Goal: Task Accomplishment & Management: Use online tool/utility

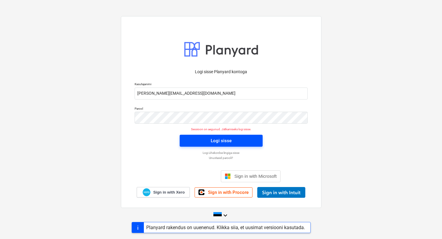
click at [205, 142] on span "Logi sisse" at bounding box center [221, 141] width 69 height 8
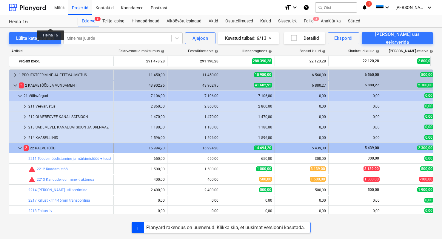
scroll to position [55, 0]
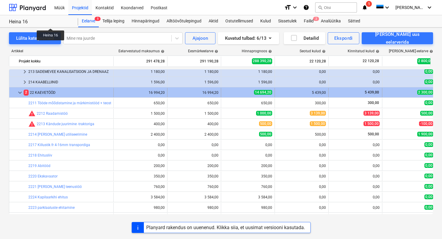
click at [22, 91] on span "keyboard_arrow_down" at bounding box center [19, 92] width 7 height 7
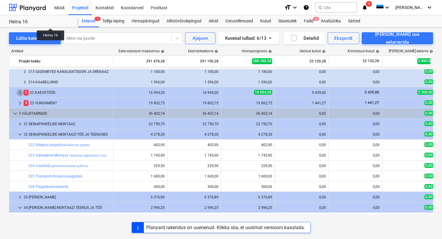
click at [21, 92] on span "keyboard_arrow_right" at bounding box center [19, 92] width 7 height 7
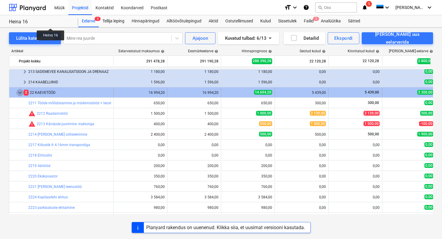
click at [20, 93] on span "keyboard_arrow_down" at bounding box center [19, 92] width 7 height 7
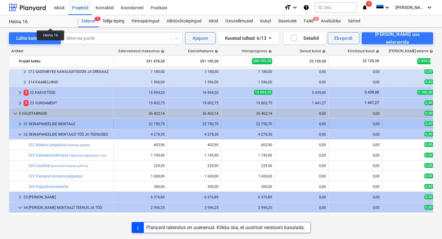
click at [28, 122] on div "31 SEINAPANEELIDE MONTAAZ" at bounding box center [67, 124] width 87 height 10
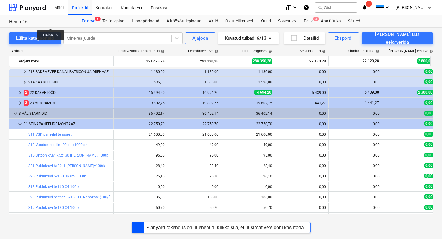
scroll to position [57, 0]
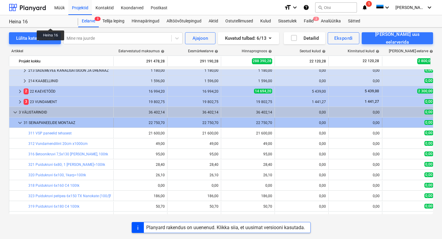
click at [34, 121] on div "31 SEINAPANEELIDE MONTAAZ" at bounding box center [67, 123] width 87 height 10
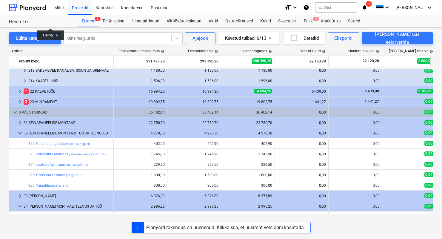
scroll to position [66, 0]
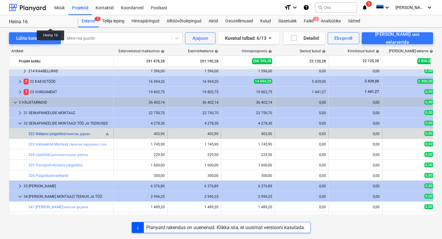
click at [47, 134] on link "322 Sidepuu paigaldus/монтаж дерево" at bounding box center [58, 133] width 61 height 4
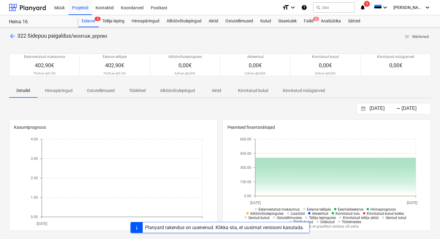
click at [13, 35] on span "arrow_back" at bounding box center [12, 36] width 7 height 7
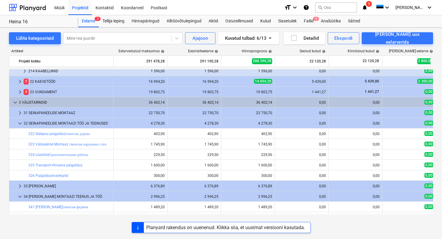
scroll to position [115, 0]
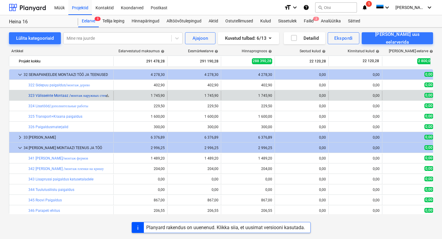
click at [45, 96] on link "323 Välisseinte Montaaz /монтаж наружных стен" at bounding box center [67, 95] width 78 height 4
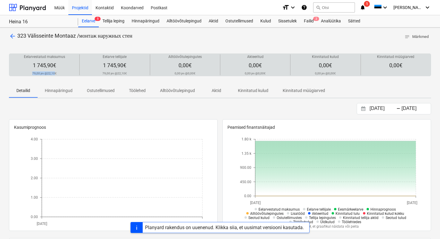
drag, startPoint x: 55, startPoint y: 74, endPoint x: 38, endPoint y: 70, distance: 17.0
click at [38, 70] on div "Eelarvestatud maksumus 1 745,90€ 79,00 jm @ 22,10€" at bounding box center [44, 64] width 65 height 21
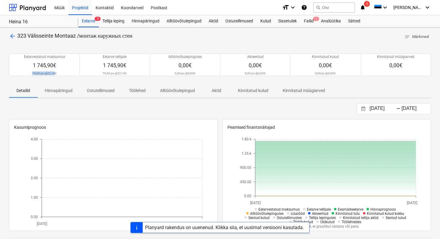
copy div "79,00 jm @ 22,10"
drag, startPoint x: 29, startPoint y: 35, endPoint x: 75, endPoint y: 36, distance: 46.5
click at [75, 36] on span "323 Välisseinte Montaaz /монтаж наружных стен" at bounding box center [74, 36] width 115 height 6
copy span "Välisseinte Montaaz"
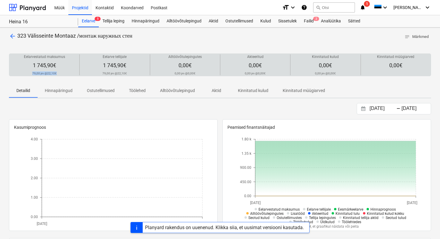
drag, startPoint x: 32, startPoint y: 72, endPoint x: 57, endPoint y: 75, distance: 24.9
click at [57, 75] on div "Eelarvestatud maksumus 1 745,90€ 79,00 jm @ 22,10€" at bounding box center [44, 64] width 65 height 21
copy p "79,00 jm @ 22,10€"
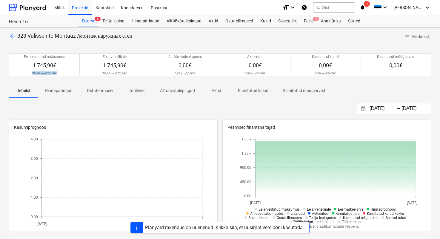
click at [14, 34] on span "arrow_back" at bounding box center [12, 36] width 7 height 7
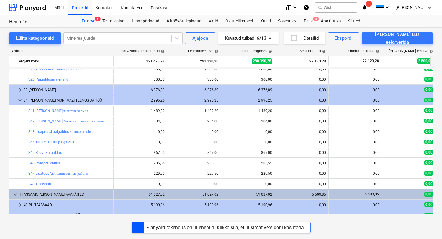
scroll to position [169, 0]
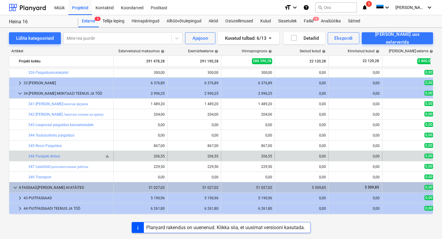
click at [59, 156] on div "bar_chart 346 Parapeti ehitus" at bounding box center [69, 156] width 83 height 4
click at [55, 155] on link "346 Parapeti ehitus" at bounding box center [44, 156] width 32 height 4
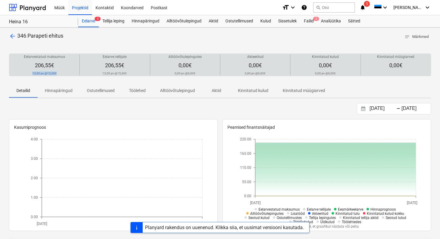
drag, startPoint x: 56, startPoint y: 73, endPoint x: 27, endPoint y: 70, distance: 28.8
click at [27, 70] on div "Eelarvestatud maksumus 206,55€ 13,50 jm @ 15,30€" at bounding box center [44, 64] width 65 height 21
copy div "13,50 jm @ 15,30€"
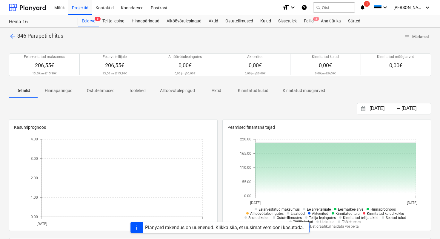
click at [45, 46] on div "Eelarvestatud maksumus 206,55€ 13,50 jm @ 15,30€ Eelarve tellijale 206,55€ 13,5…" at bounding box center [220, 64] width 422 height 37
drag, startPoint x: 64, startPoint y: 36, endPoint x: 27, endPoint y: 37, distance: 36.1
click at [27, 37] on div "arrow_back 346 Parapeti ehitus notes Märkmed" at bounding box center [220, 36] width 422 height 9
copy span "Parapeti ehitus"
click at [8, 34] on div "arrow_back 346 Parapeti ehitus notes Märkmed Eelarvestatud maksumus 206,55€ 13,…" at bounding box center [220, 213] width 440 height 373
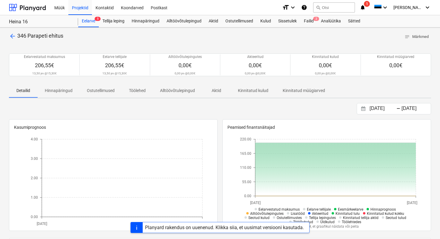
click at [10, 37] on span "arrow_back" at bounding box center [12, 36] width 7 height 7
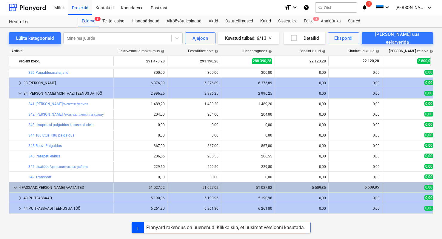
scroll to position [100, 0]
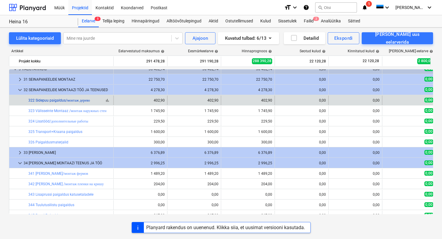
click at [78, 101] on link "322 Sidepuu paigaldus/монтаж дерево" at bounding box center [58, 100] width 61 height 4
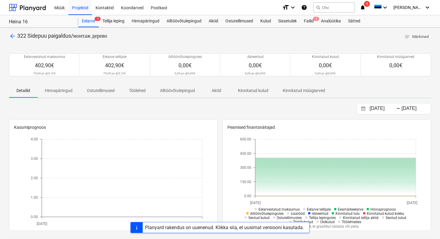
click at [11, 36] on span "arrow_back" at bounding box center [12, 36] width 7 height 7
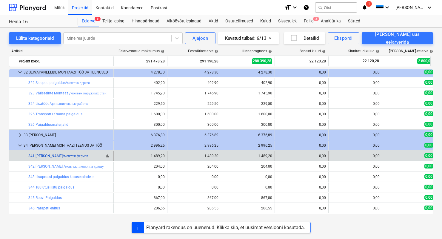
scroll to position [118, 0]
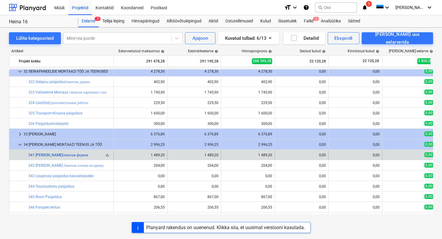
click at [51, 154] on link "341 [PERSON_NAME]/монтаж фермов" at bounding box center [58, 155] width 60 height 4
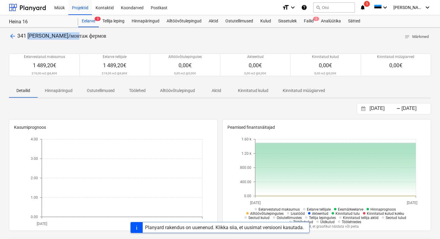
drag, startPoint x: 71, startPoint y: 35, endPoint x: 28, endPoint y: 37, distance: 43.0
click at [28, 37] on span "341 [PERSON_NAME]/монтаж фермов" at bounding box center [61, 36] width 89 height 6
copy span "Fermide paigaldus"
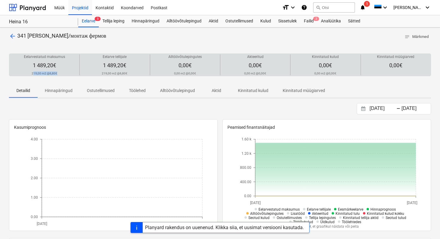
drag, startPoint x: 57, startPoint y: 74, endPoint x: 33, endPoint y: 73, distance: 24.8
click at [33, 73] on div "Eelarvestatud maksumus 1 489,20€ 219,00 m2 @ 6,80€" at bounding box center [44, 64] width 65 height 21
copy p "19,00 m2 @ 6,80€"
click at [16, 38] on p "arrow_back 341 Fermide paigaldus/монтаж [PERSON_NAME]" at bounding box center [57, 35] width 97 height 7
click at [10, 36] on span "arrow_back" at bounding box center [12, 36] width 7 height 7
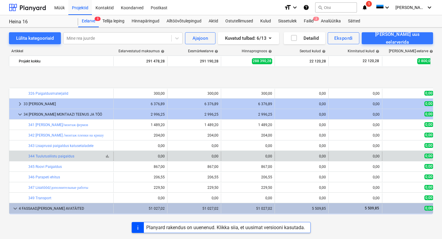
scroll to position [186, 0]
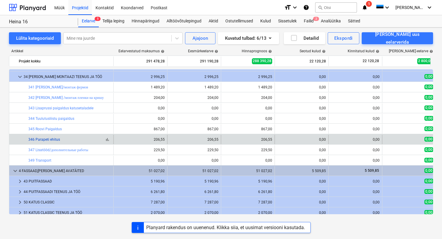
click at [52, 139] on link "346 Parapeti ehitus" at bounding box center [44, 139] width 32 height 4
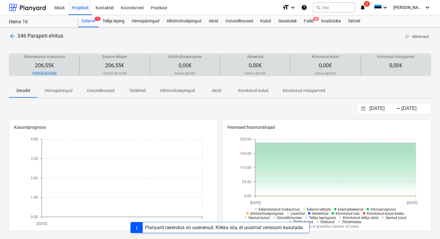
drag, startPoint x: 33, startPoint y: 72, endPoint x: 56, endPoint y: 72, distance: 23.3
click at [56, 72] on p "13,50 jm @ 15,30€" at bounding box center [44, 73] width 24 height 4
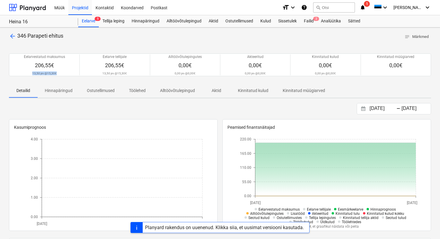
copy p "13,50 jm @ 15,30€"
click at [15, 37] on span "arrow_back" at bounding box center [12, 36] width 7 height 7
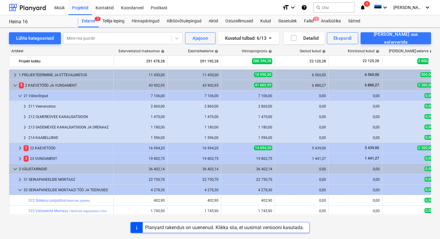
click at [21, 20] on div "Heina 16" at bounding box center [40, 22] width 62 height 6
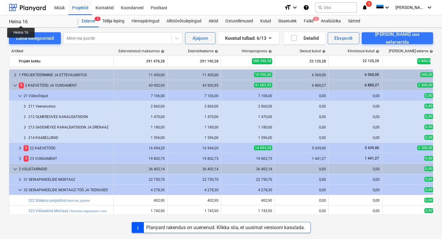
scroll to position [186, 0]
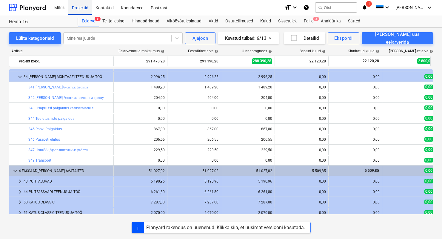
click at [79, 5] on div "Projektid" at bounding box center [80, 7] width 24 height 15
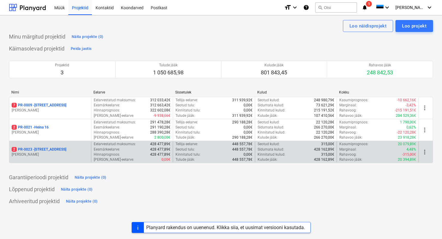
click at [44, 149] on p "2 PR-0023 - Kanarbriku tee 7" at bounding box center [39, 149] width 55 height 5
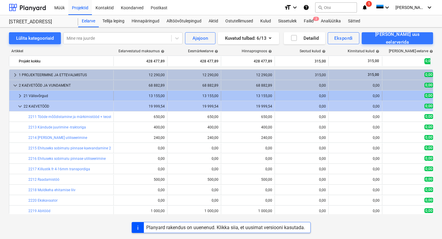
click at [44, 95] on div "21 Välisvõrgud" at bounding box center [67, 96] width 87 height 10
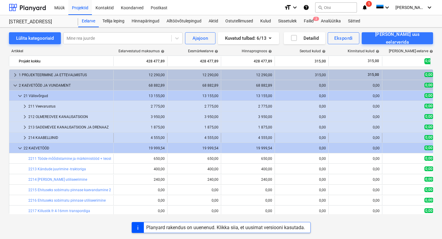
click at [53, 136] on div "214 KAABELLIINID" at bounding box center [69, 138] width 83 height 10
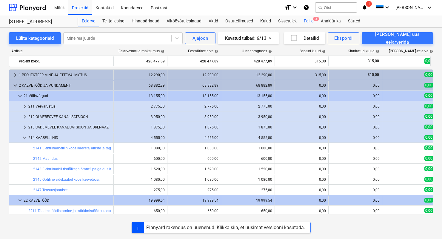
click at [312, 22] on div "Failid 2" at bounding box center [308, 21] width 17 height 12
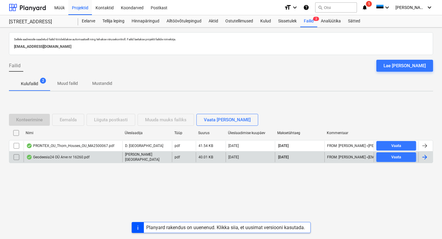
click at [77, 157] on div "Geodeesia24 OÜ Arve nr 16260.pdf" at bounding box center [57, 156] width 63 height 5
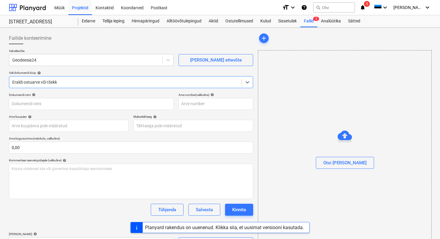
type input "16260"
type input "[DATE]"
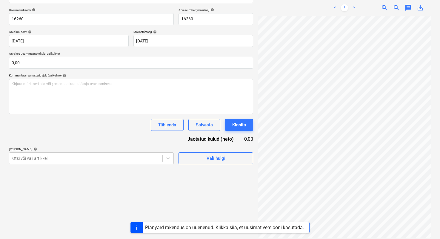
scroll to position [0, 96]
click at [213, 159] on div "Vali hulgi" at bounding box center [215, 158] width 19 height 8
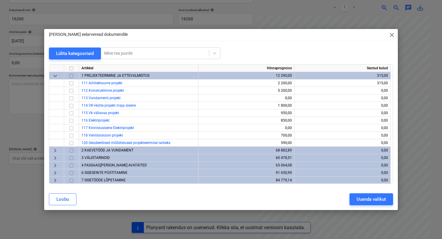
click at [57, 74] on span "keyboard_arrow_down" at bounding box center [55, 75] width 7 height 7
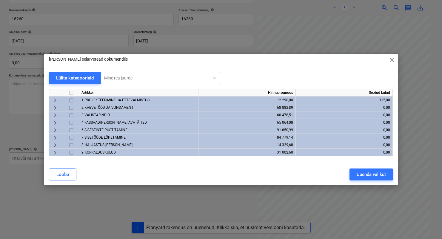
click at [87, 108] on span "2 KAEVETÖÖD JA VUNDAMENT" at bounding box center [107, 107] width 52 height 4
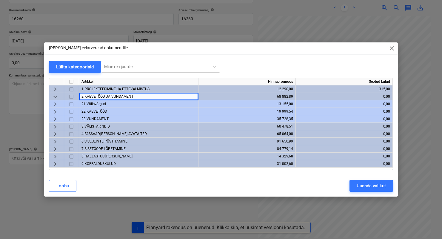
click at [103, 112] on span "22 KAEVETÖÖD" at bounding box center [94, 111] width 26 height 4
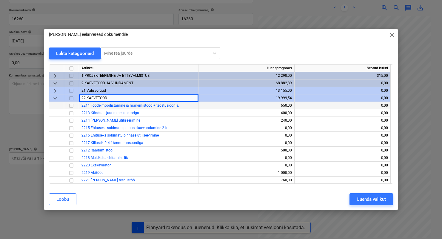
click at [71, 105] on input "checkbox" at bounding box center [71, 105] width 7 height 7
click at [361, 195] on div "Uuenda valikut" at bounding box center [370, 199] width 29 height 8
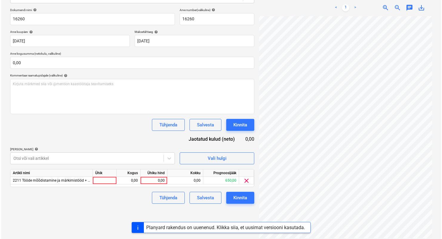
scroll to position [0, 95]
click at [126, 180] on div "0,00" at bounding box center [127, 180] width 19 height 7
type input "1"
click at [150, 180] on div "0,00" at bounding box center [153, 180] width 22 height 7
click at [112, 180] on div at bounding box center [104, 180] width 24 height 7
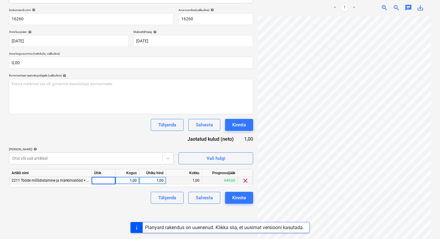
type input "1"
drag, startPoint x: 164, startPoint y: 179, endPoint x: 156, endPoint y: 179, distance: 7.8
click at [156, 179] on div "1,00" at bounding box center [152, 180] width 27 height 7
type input "150"
click at [212, 213] on div "Failide konteerimine Vali ettevõte Geodeesia24 [PERSON_NAME] uus ettevõte Vali …" at bounding box center [131, 92] width 249 height 295
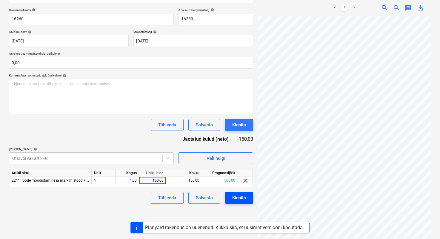
click at [230, 200] on button "Kinnita" at bounding box center [239, 197] width 28 height 12
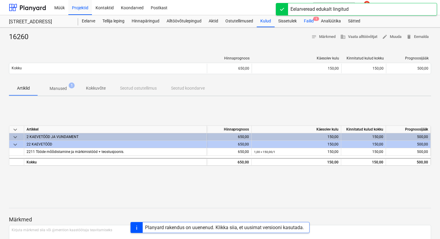
click at [312, 21] on div "Failid 1" at bounding box center [308, 21] width 17 height 12
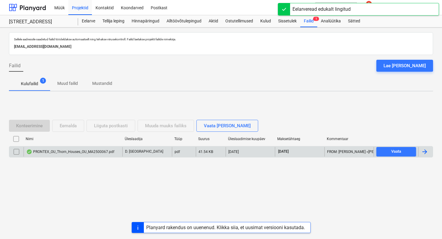
click at [64, 152] on div "PRONTEX_OU_Thorn_Houses_OU_MA2500067.pdf" at bounding box center [70, 151] width 88 height 5
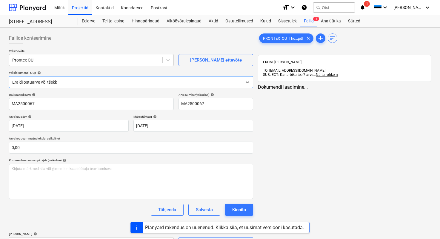
type input "MA2500067"
type input "[DATE]"
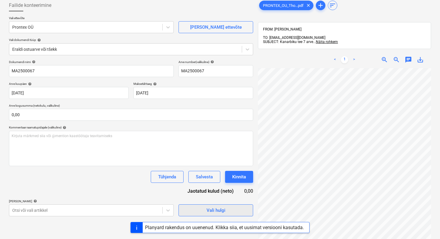
scroll to position [53, 0]
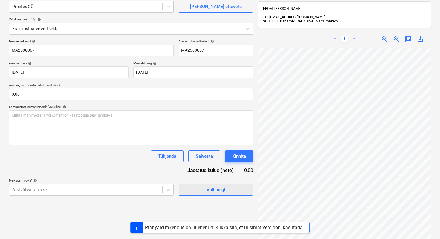
click at [228, 190] on span "Vali hulgi" at bounding box center [216, 189] width 60 height 8
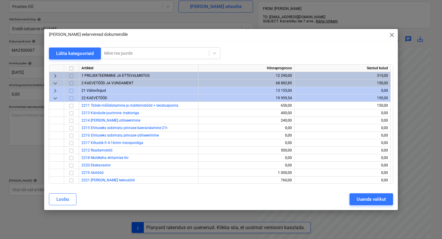
click at [96, 74] on span "1 PROJEKTEERIMINE JA ETTEVALMISTUS" at bounding box center [115, 75] width 68 height 4
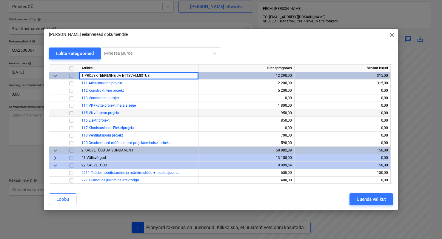
click at [73, 113] on input "checkbox" at bounding box center [71, 112] width 7 height 7
click at [359, 200] on div "Uuenda valikut" at bounding box center [370, 199] width 29 height 8
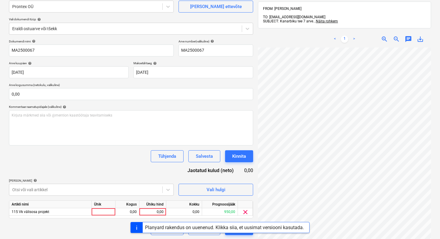
scroll to position [69, 0]
click at [106, 210] on div at bounding box center [104, 211] width 24 height 7
type input "1"
click at [132, 210] on div "0,00" at bounding box center [127, 211] width 19 height 7
click at [152, 212] on div "0,00" at bounding box center [153, 211] width 22 height 7
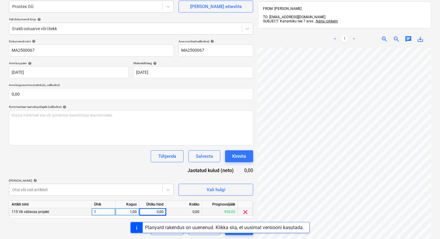
scroll to position [78, 97]
type input "120"
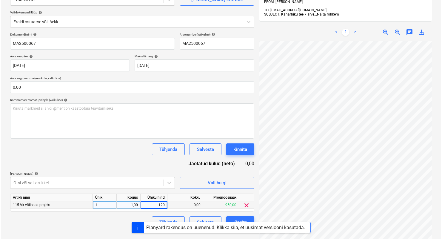
scroll to position [85, 0]
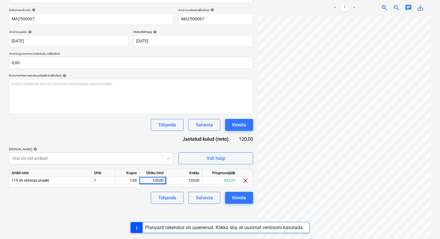
click at [107, 199] on div "Tühjenda Salvesta Kinnita" at bounding box center [131, 197] width 244 height 12
click at [241, 198] on div "Kinnita" at bounding box center [239, 198] width 14 height 8
